Goal: Obtain resource: Download file/media

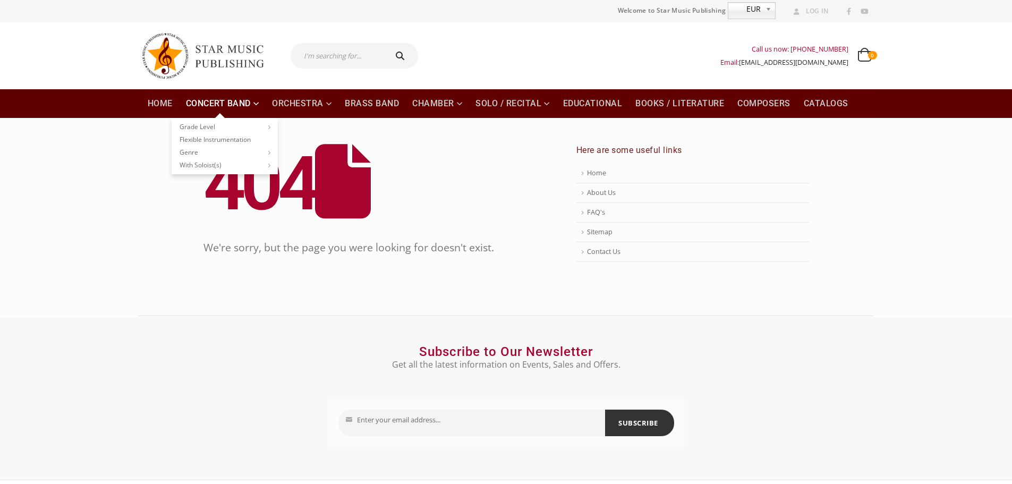
click at [234, 105] on link "Concert Band" at bounding box center [223, 103] width 86 height 29
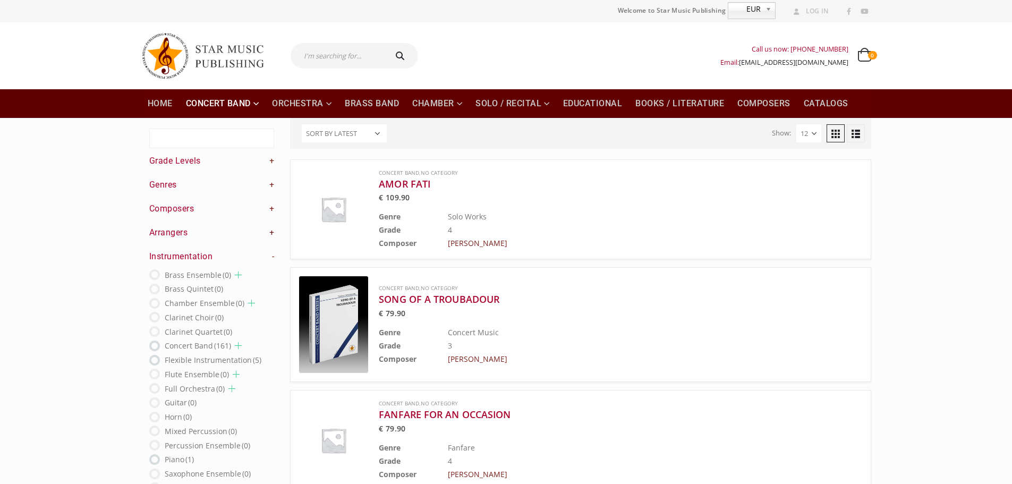
click at [269, 233] on link "+" at bounding box center [271, 233] width 5 height 12
click at [273, 184] on link "+" at bounding box center [271, 185] width 5 height 12
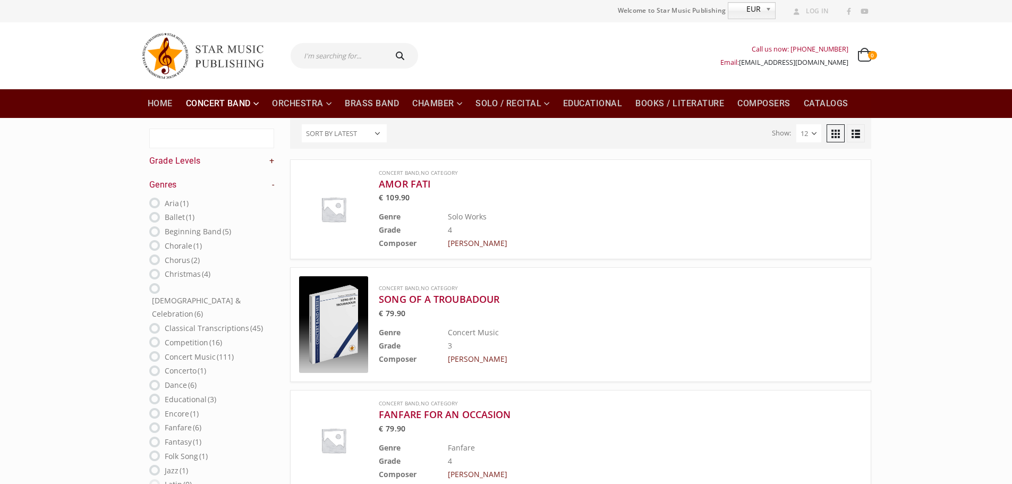
click at [273, 184] on link "-" at bounding box center [273, 185] width 3 height 12
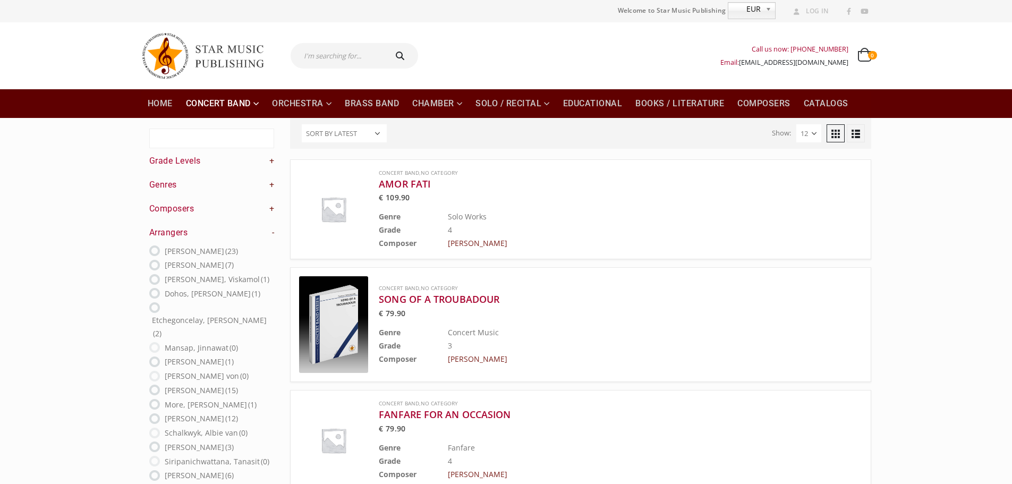
click at [273, 231] on link "-" at bounding box center [273, 233] width 3 height 12
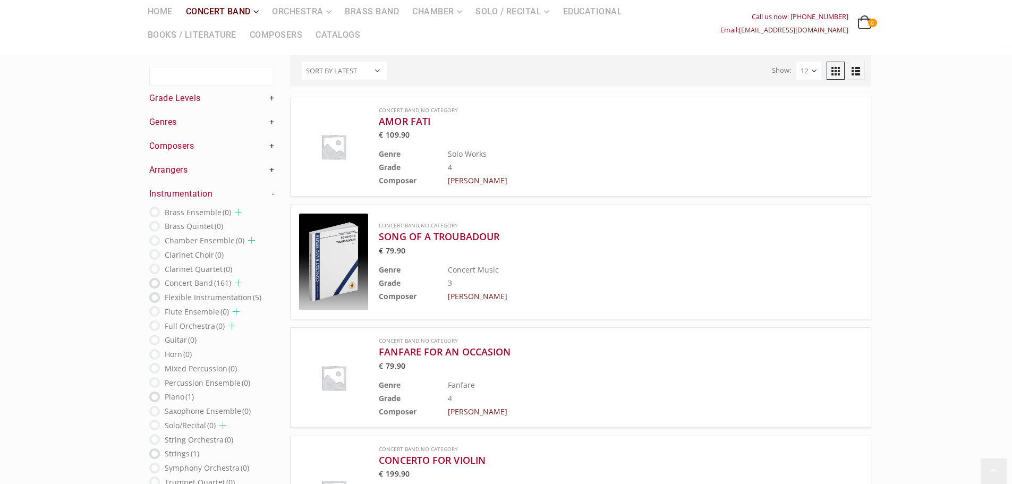
scroll to position [89, 0]
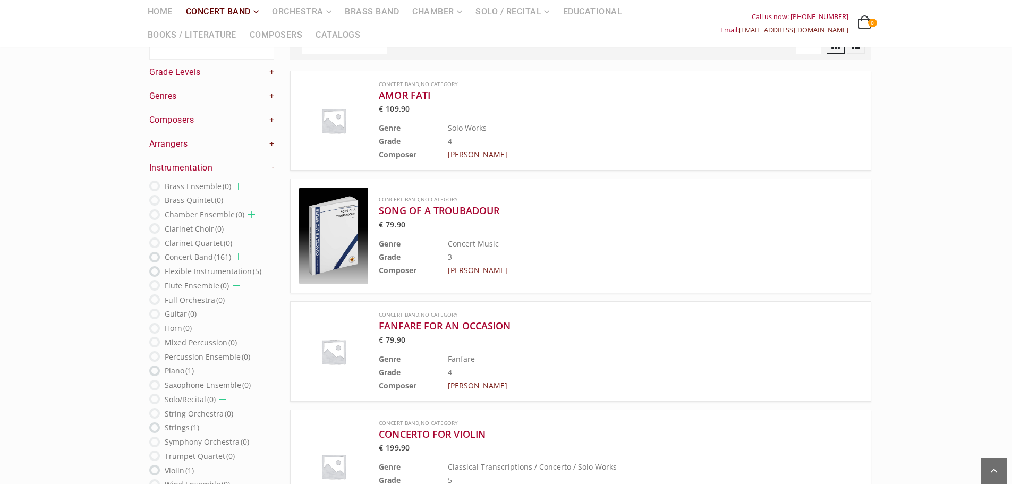
click at [153, 255] on ins at bounding box center [154, 257] width 11 height 11
radio input "true"
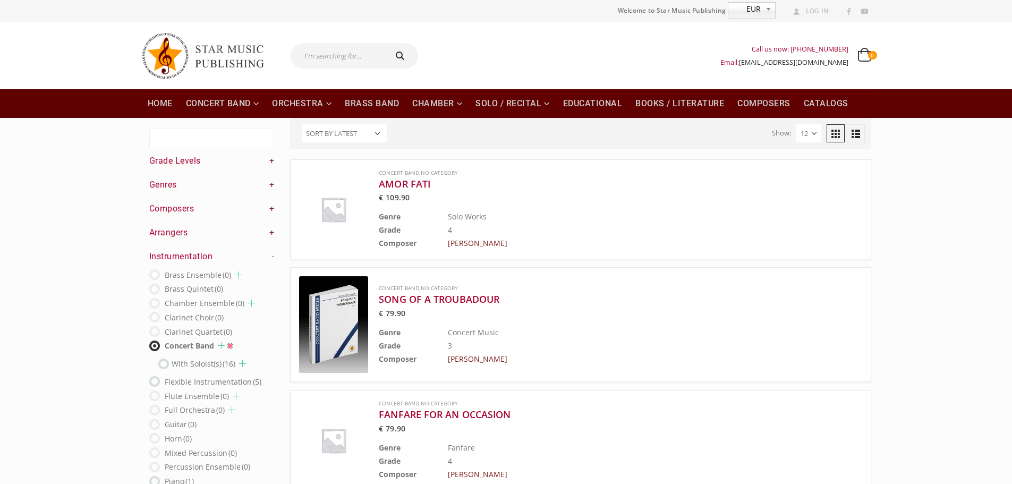
click at [310, 50] on input "text" at bounding box center [338, 56] width 94 height 26
type input "el condor pasa"
click at [385, 43] on button "submit" at bounding box center [402, 56] width 34 height 26
type input "el condor pasa"
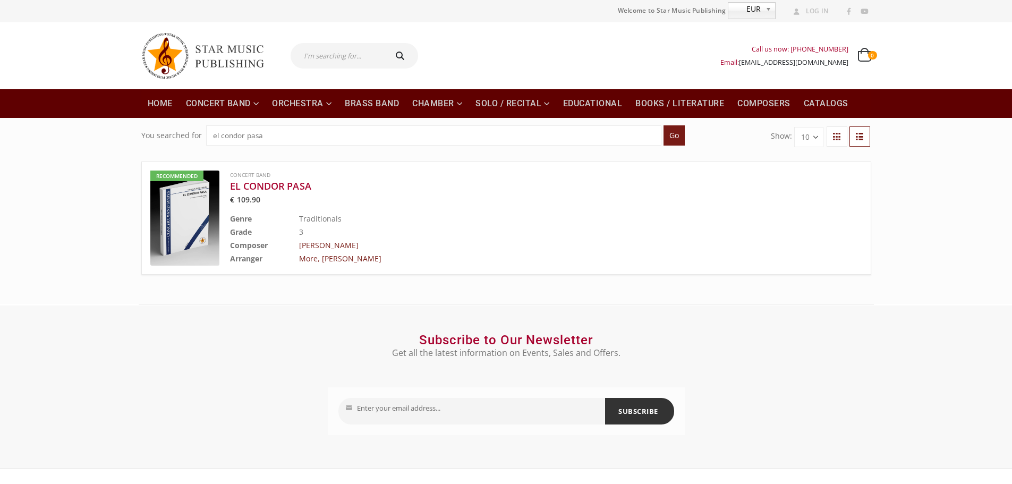
click at [187, 224] on img at bounding box center [184, 218] width 69 height 95
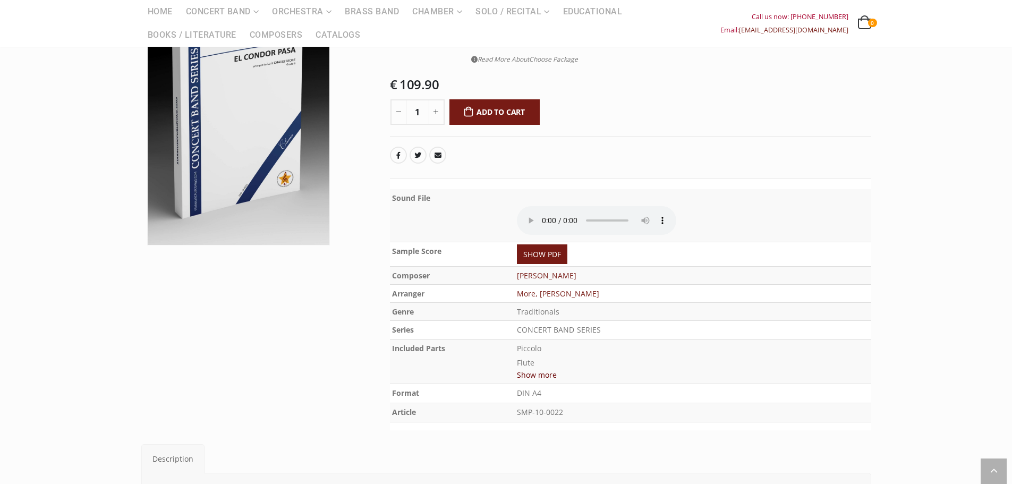
scroll to position [177, 0]
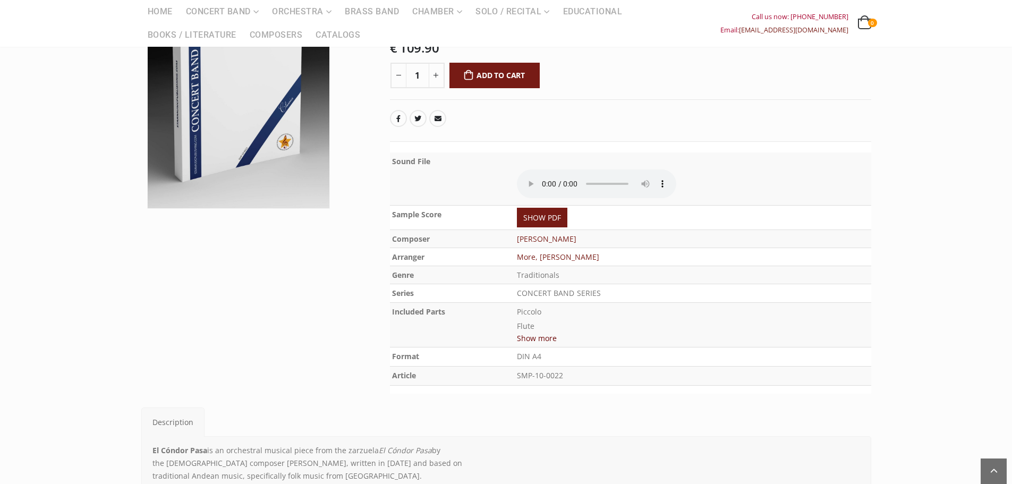
click at [533, 339] on button "Show more" at bounding box center [537, 338] width 40 height 13
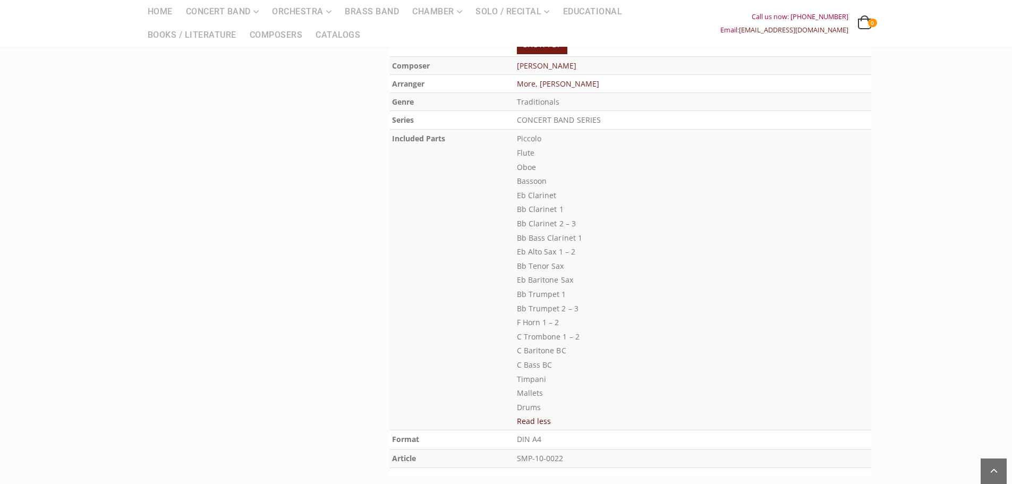
scroll to position [443, 0]
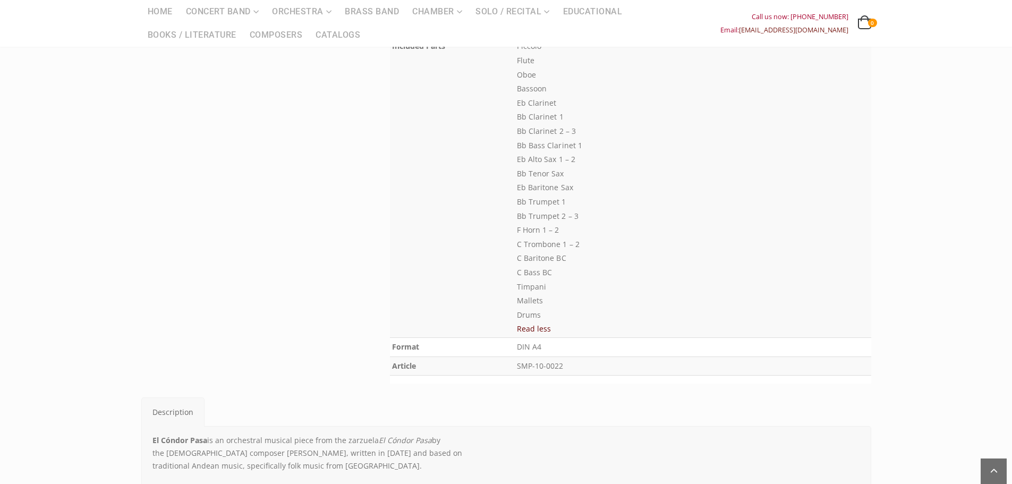
click at [543, 329] on button "Read less" at bounding box center [534, 328] width 34 height 13
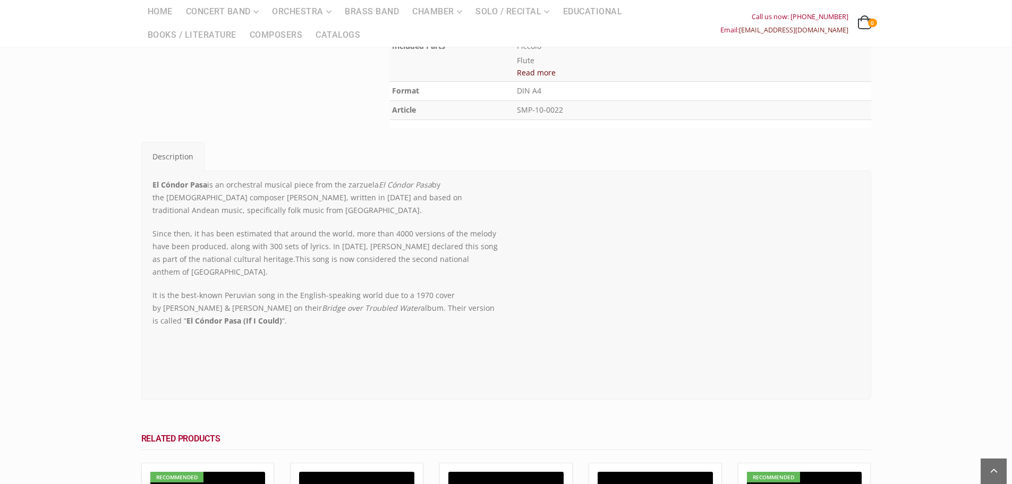
scroll to position [266, 0]
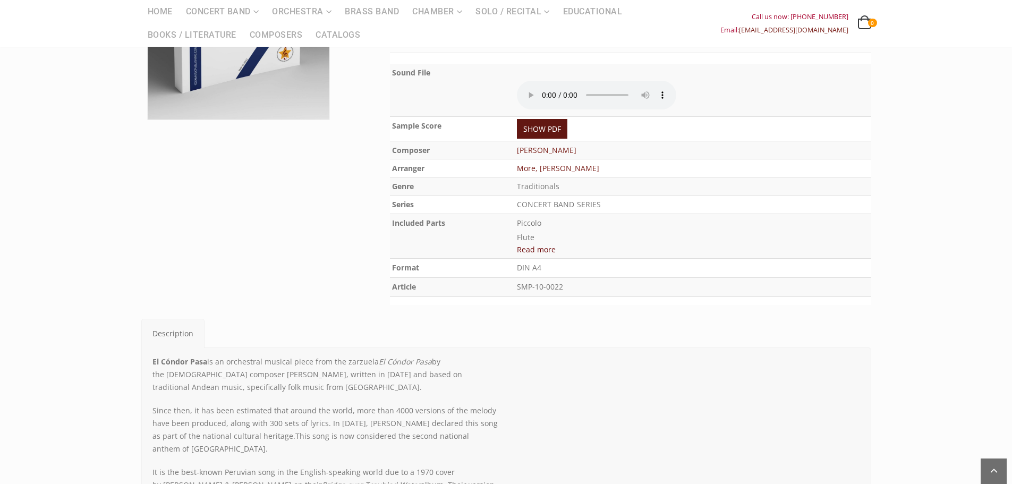
click at [545, 125] on link "SHOW PDF" at bounding box center [542, 129] width 50 height 20
